Goal: Entertainment & Leisure: Consume media (video, audio)

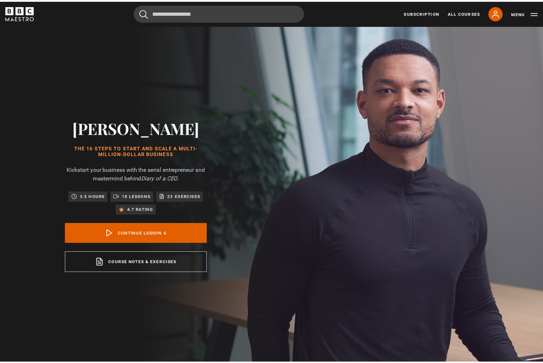
scroll to position [292, 0]
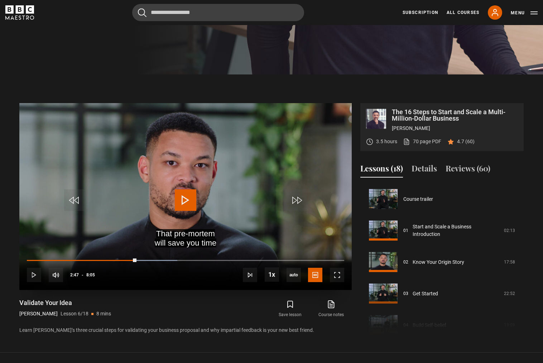
click at [164, 212] on video "Video Player" at bounding box center [185, 196] width 332 height 187
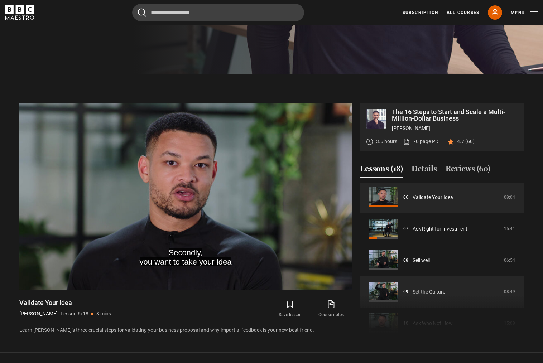
scroll to position [160, 0]
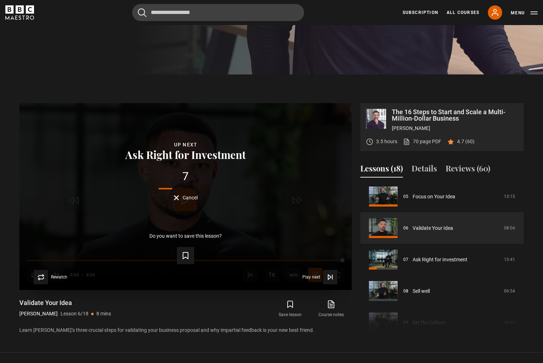
click at [192, 195] on span "Cancel" at bounding box center [190, 197] width 15 height 5
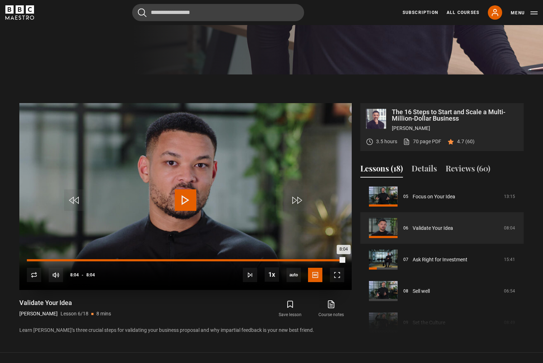
click at [321, 260] on div "8:04" at bounding box center [185, 260] width 317 height 2
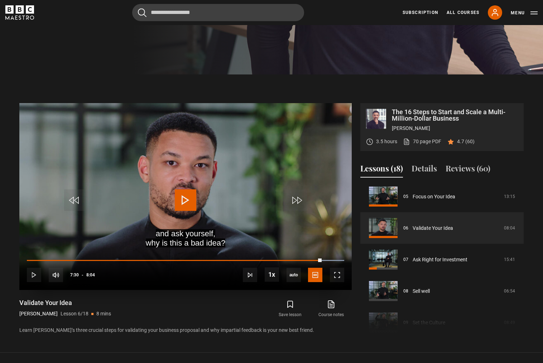
click at [181, 199] on span "Video Player" at bounding box center [185, 199] width 21 height 21
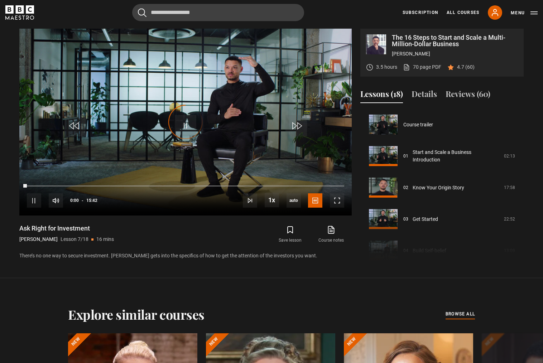
scroll to position [189, 0]
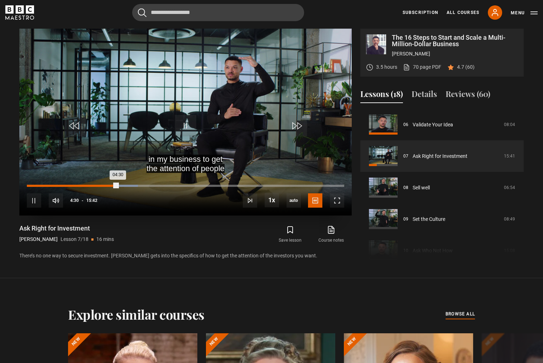
click at [32, 185] on div "04:30" at bounding box center [72, 186] width 91 height 2
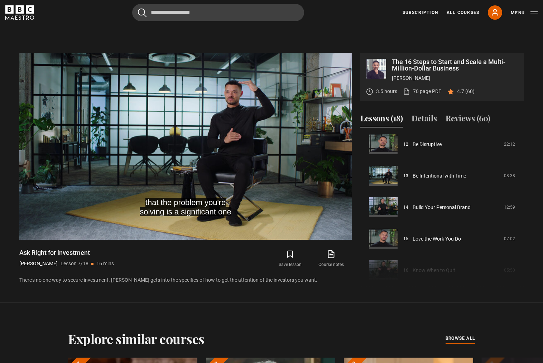
scroll to position [371, 0]
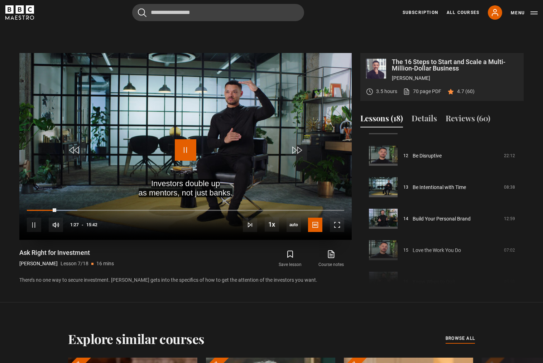
click at [191, 153] on span "Video Player" at bounding box center [185, 149] width 21 height 21
